Goal: Transaction & Acquisition: Purchase product/service

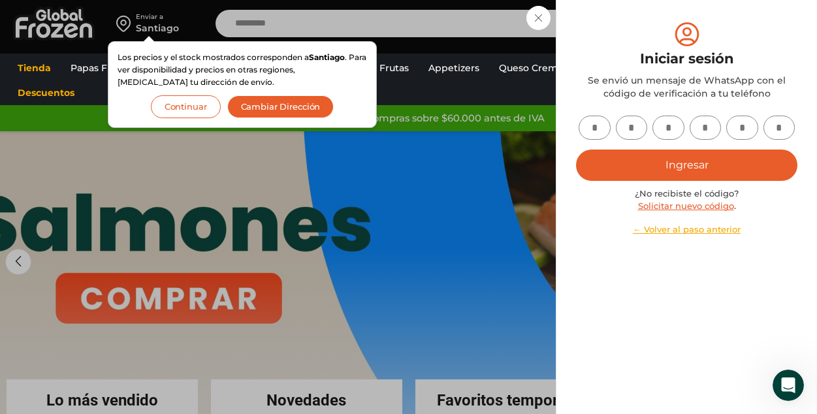
click at [589, 123] on input "text" at bounding box center [595, 128] width 32 height 24
type input "*"
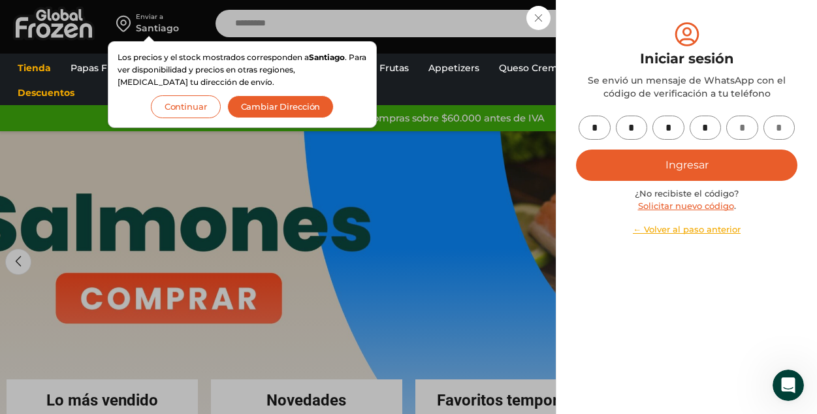
type input "*"
click at [719, 165] on button "Ingresar" at bounding box center [687, 165] width 222 height 31
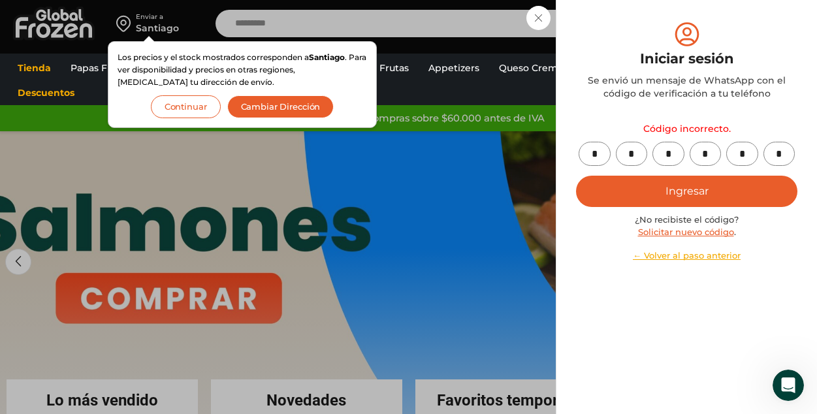
click at [682, 231] on link "Solicitar nuevo código" at bounding box center [686, 232] width 96 height 10
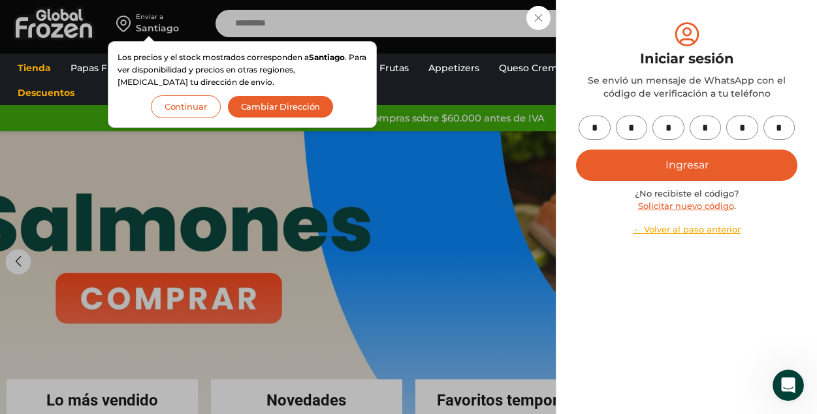
click at [597, 131] on input "*" at bounding box center [595, 128] width 32 height 24
type input "*"
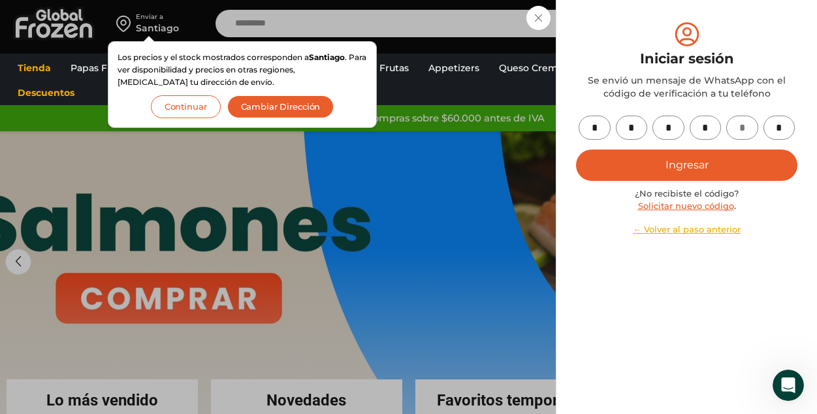
type input "*"
click at [656, 158] on button "Ingresar" at bounding box center [687, 165] width 222 height 31
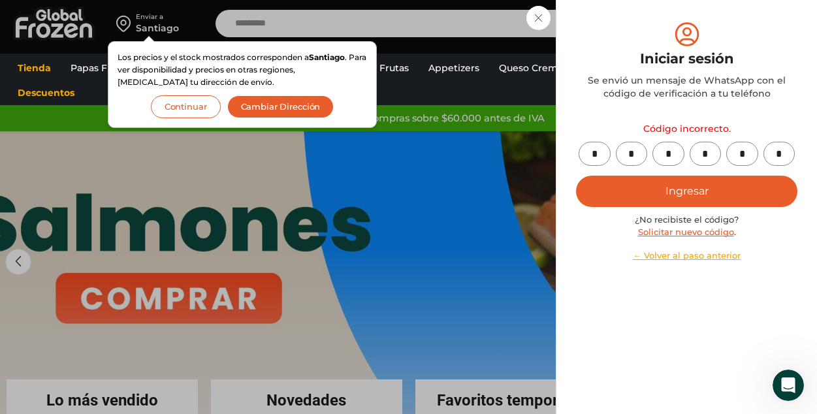
click at [697, 257] on link "← Volver al paso anterior" at bounding box center [687, 256] width 222 height 12
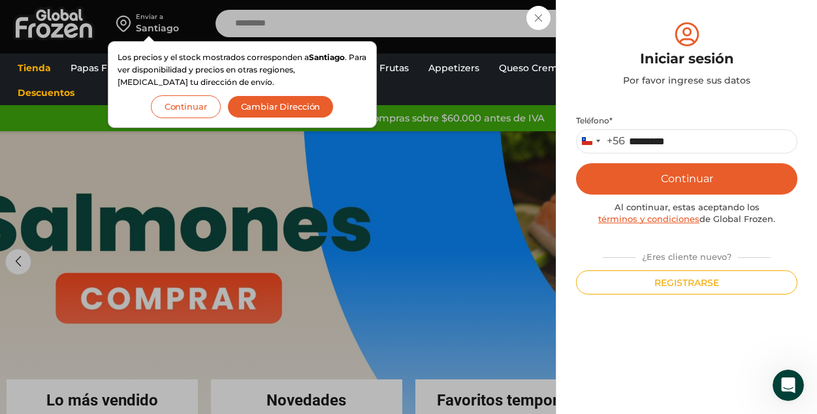
click at [693, 188] on button "Continuar" at bounding box center [687, 178] width 222 height 31
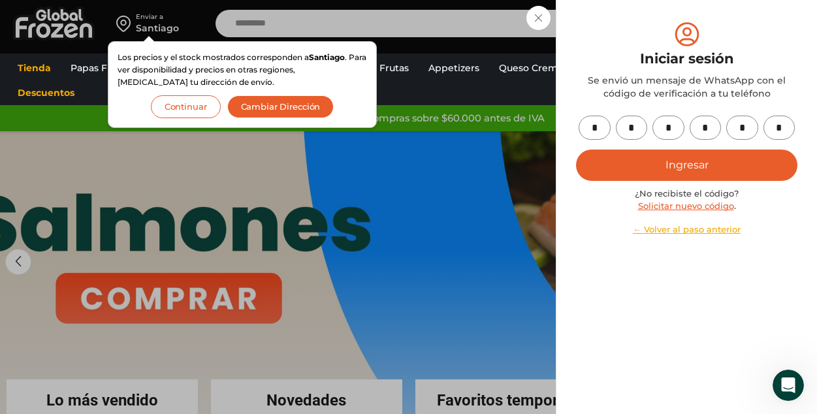
click at [702, 159] on button "Ingresar" at bounding box center [687, 165] width 222 height 31
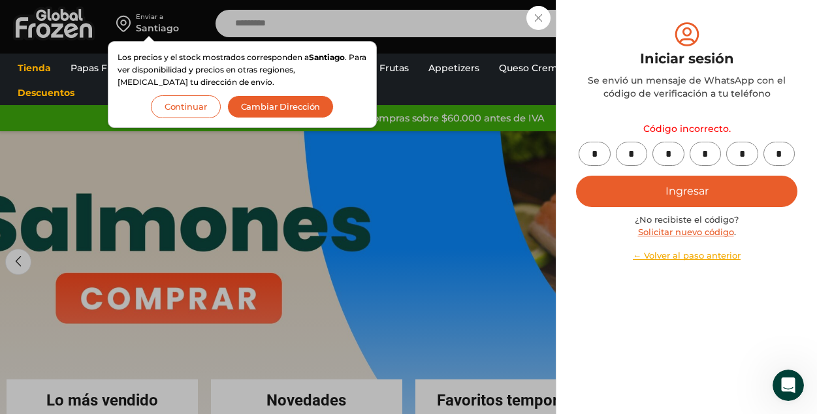
click at [603, 158] on input "*" at bounding box center [595, 154] width 32 height 24
type input "*"
click at [591, 154] on input "*" at bounding box center [595, 154] width 32 height 24
type input "*"
click at [623, 154] on input "*" at bounding box center [632, 154] width 32 height 24
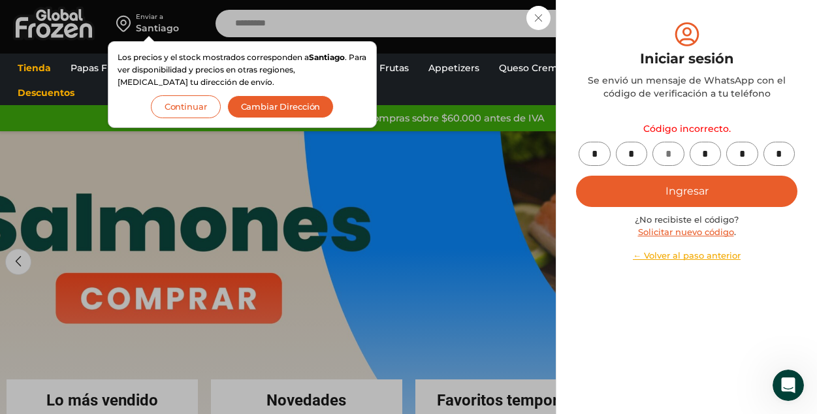
type input "*"
click at [659, 149] on input "*" at bounding box center [669, 154] width 32 height 24
type input "*"
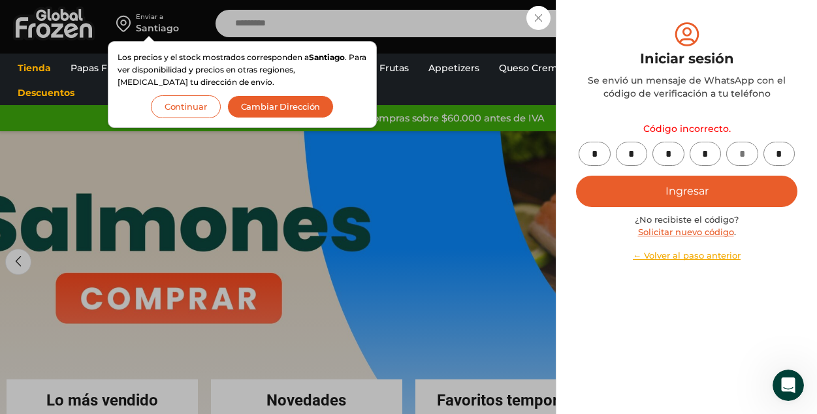
click at [702, 156] on input "*" at bounding box center [706, 154] width 32 height 24
type input "*"
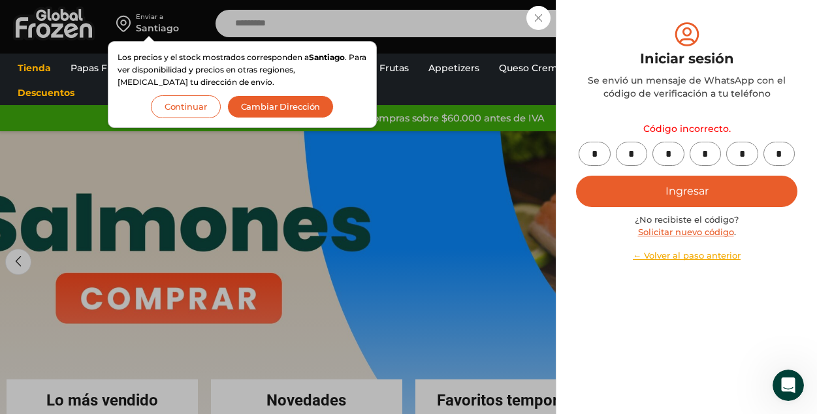
type input "*"
click at [694, 204] on button "Ingresar" at bounding box center [687, 191] width 222 height 31
click at [692, 233] on link "Solicitar nuevo código" at bounding box center [686, 232] width 96 height 10
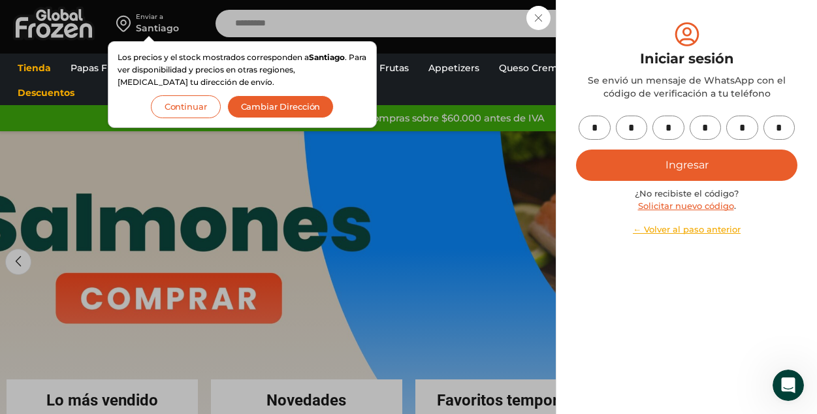
click at [601, 129] on input "*" at bounding box center [595, 128] width 32 height 24
type input "*"
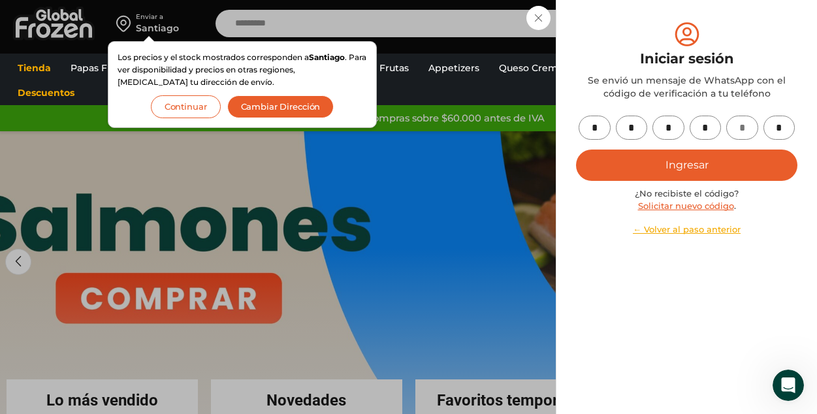
type input "*"
click at [712, 157] on button "Ingresar" at bounding box center [687, 165] width 222 height 31
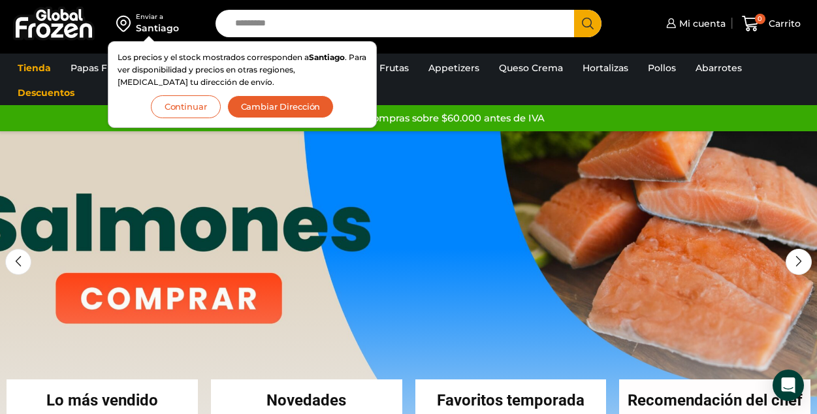
click at [432, 24] on input "Search input" at bounding box center [398, 23] width 339 height 27
type input "********"
click at [574, 10] on button "Search" at bounding box center [587, 23] width 27 height 27
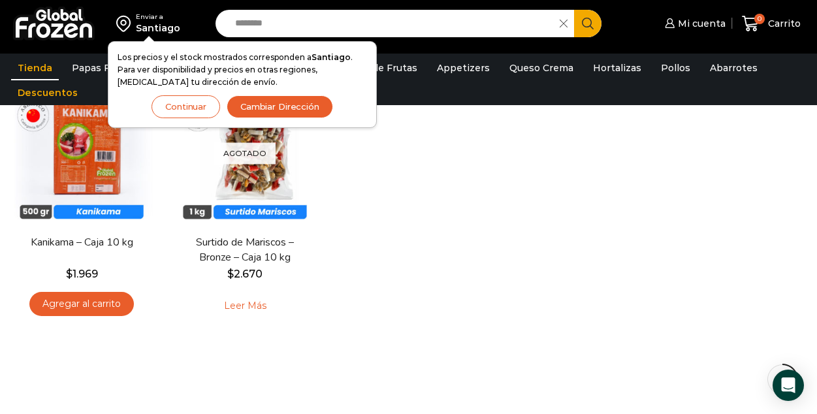
scroll to position [183, 0]
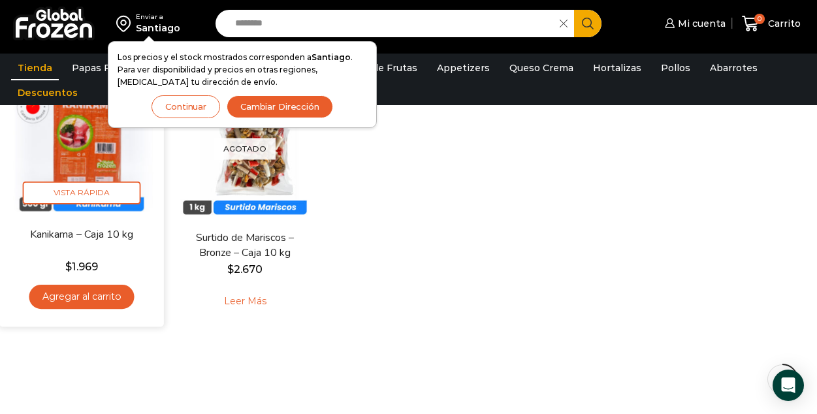
click at [82, 297] on link "Agregar al carrito" at bounding box center [81, 297] width 105 height 24
click at [82, 297] on icon "Agregar al carrito: “Kanikama – Caja 10 kg”" at bounding box center [81, 297] width 27 height 27
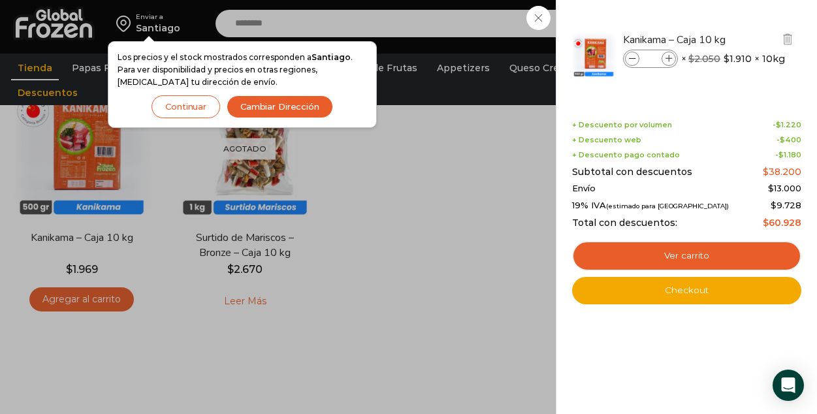
click at [668, 61] on icon at bounding box center [669, 59] width 7 height 7
type input "*"
click at [739, 21] on div "5 Carrito 5 5 Shopping Cart" at bounding box center [771, 23] width 65 height 31
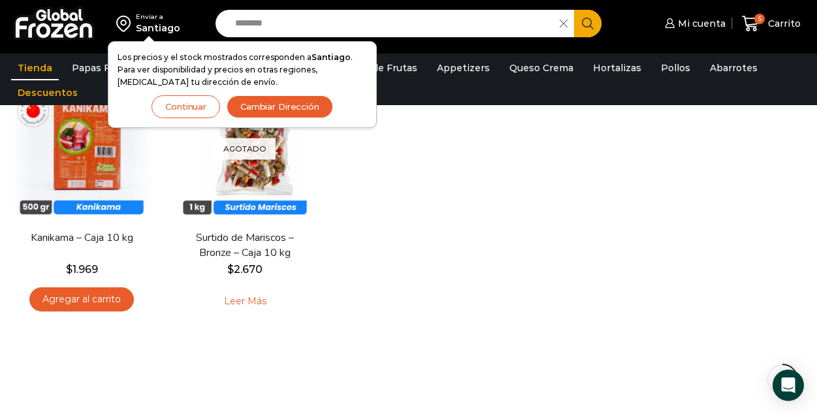
click at [447, 241] on div "En stock Vista Rápida Kanikama – Caja 10 kg $ 1.969 Agregar al carrito Ver carr…" at bounding box center [408, 199] width 817 height 265
click at [784, 21] on span "Carrito" at bounding box center [783, 23] width 36 height 13
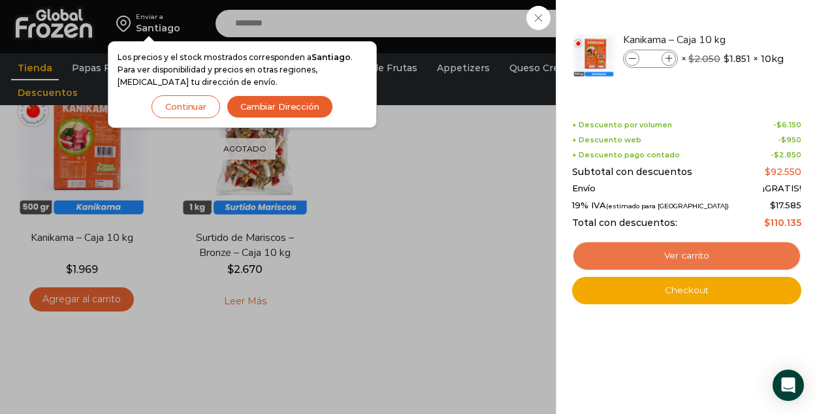
click at [727, 254] on link "Ver carrito" at bounding box center [686, 256] width 229 height 30
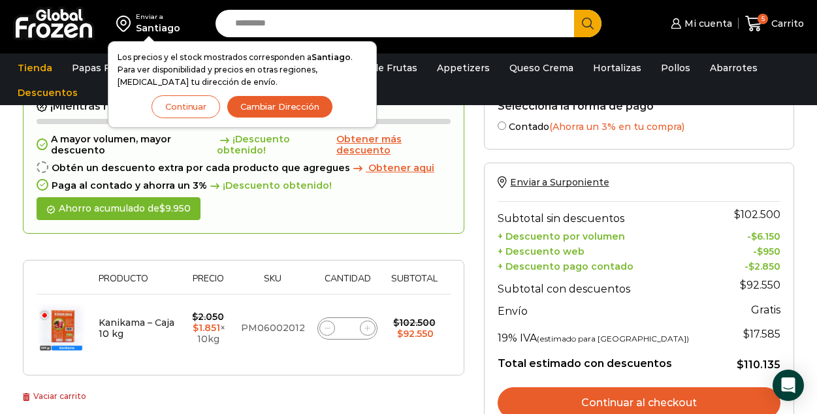
scroll to position [105, 0]
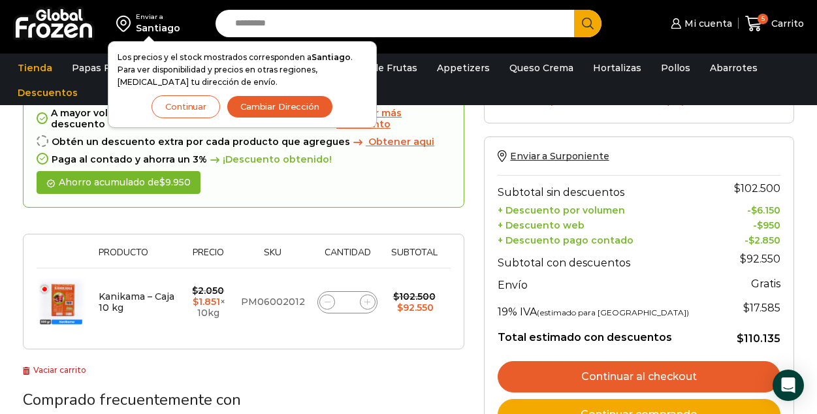
click at [700, 373] on link "Continuar al checkout" at bounding box center [639, 376] width 283 height 31
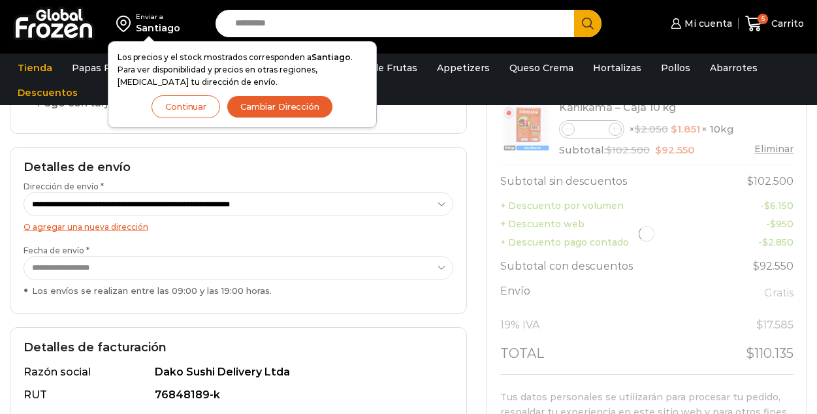
select select "*"
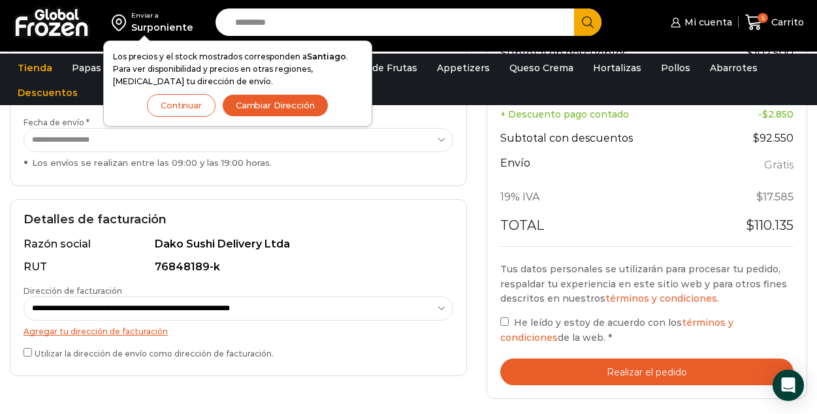
scroll to position [287, 0]
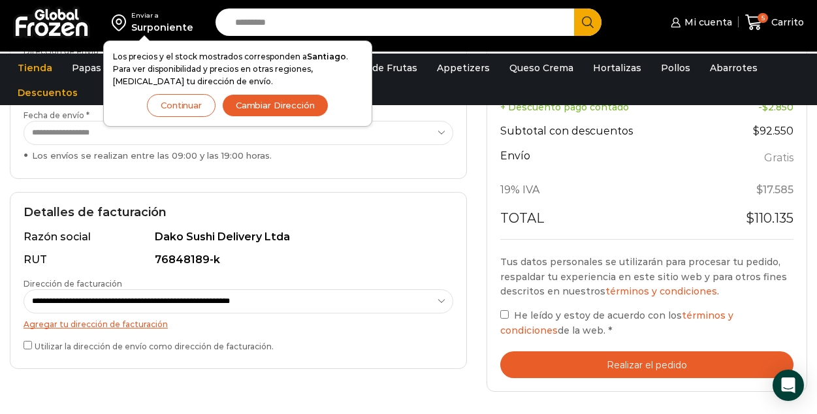
click at [504, 320] on label "He leído y estoy de acuerdo con los términos y condiciones de la web. *" at bounding box center [647, 323] width 293 height 30
click at [723, 363] on button "Realizar el pedido" at bounding box center [647, 365] width 293 height 27
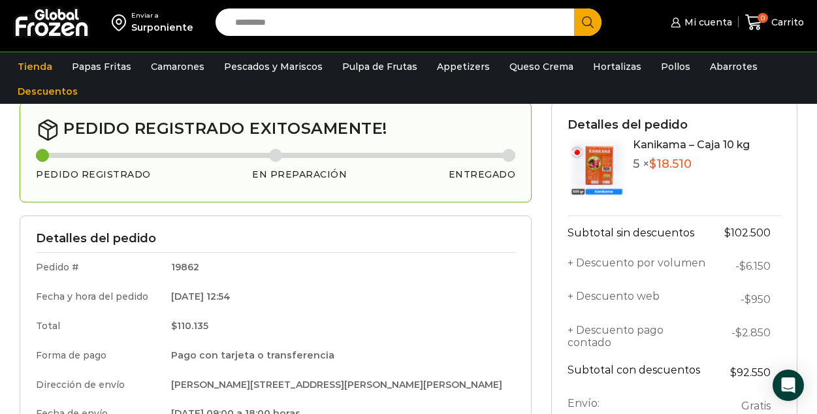
scroll to position [63, 0]
